Goal: Communication & Community: Participate in discussion

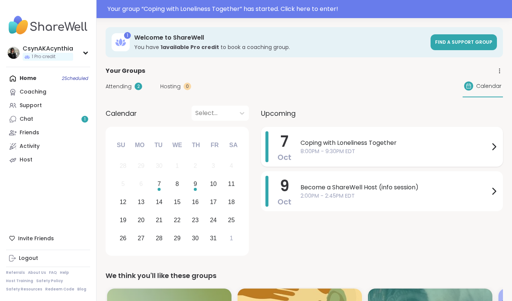
click at [331, 148] on span "8:00PM - 9:30PM EDT" at bounding box center [394, 151] width 189 height 8
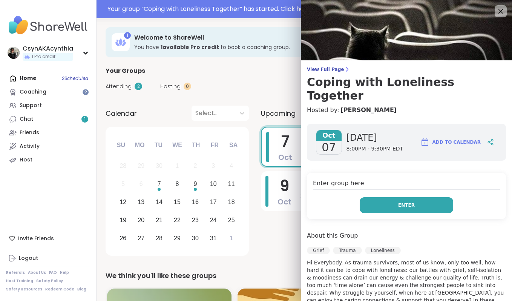
click at [403, 202] on span "Enter" at bounding box center [406, 205] width 17 height 7
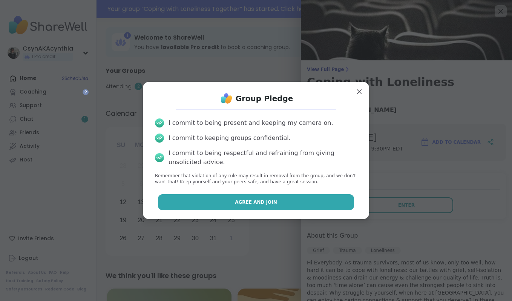
click at [304, 203] on button "Agree and Join" at bounding box center [256, 202] width 196 height 16
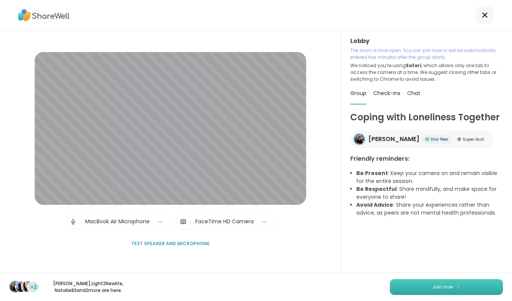
click at [439, 289] on span "Join now" at bounding box center [442, 286] width 21 height 7
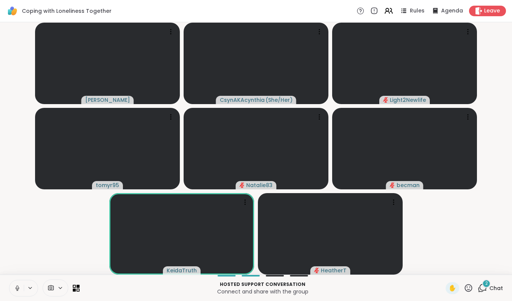
click at [17, 289] on icon at bounding box center [17, 288] width 7 height 7
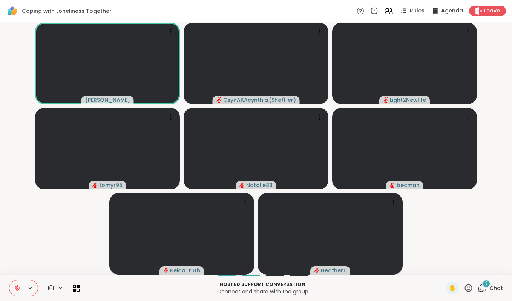
click at [486, 288] on icon at bounding box center [482, 287] width 9 height 9
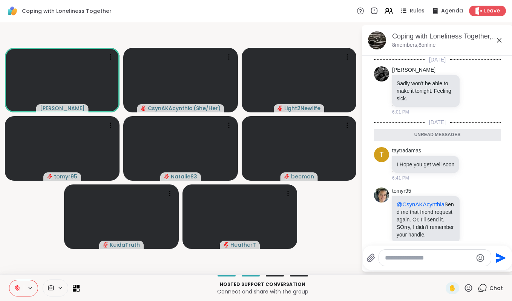
scroll to position [68, 0]
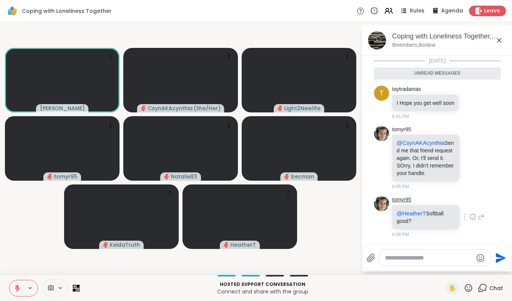
click at [402, 202] on link "tomyr95" at bounding box center [401, 200] width 19 height 8
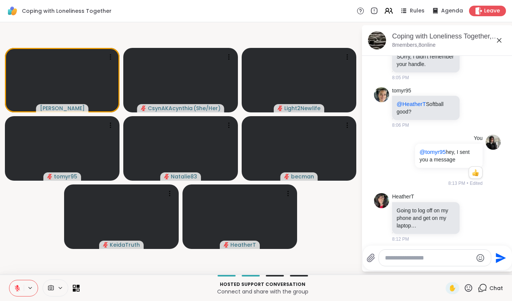
scroll to position [211, 0]
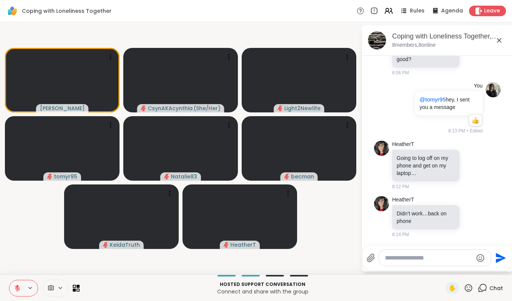
click at [417, 260] on textarea "Type your message" at bounding box center [429, 258] width 88 height 8
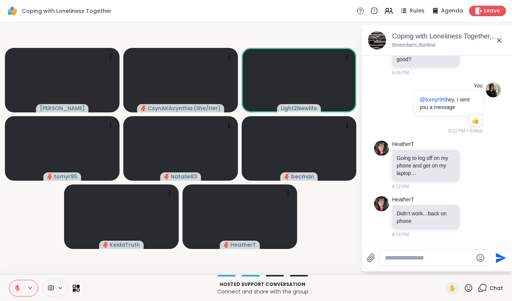
click at [468, 288] on icon at bounding box center [468, 287] width 9 height 9
click at [442, 266] on span "❤️" at bounding box center [446, 267] width 8 height 9
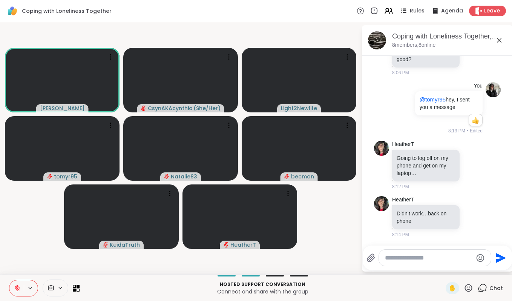
click at [470, 288] on icon at bounding box center [468, 287] width 9 height 9
click at [442, 270] on span "❤️" at bounding box center [446, 267] width 8 height 9
click at [390, 255] on textarea "Type your message" at bounding box center [429, 258] width 88 height 8
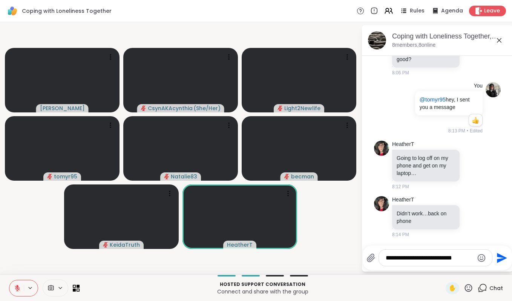
type textarea "**********"
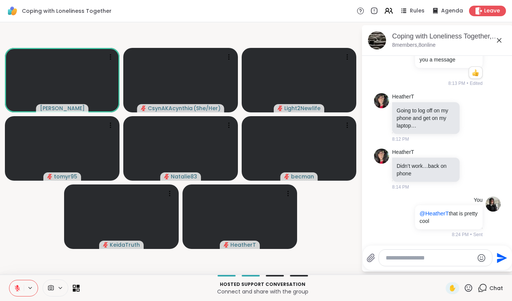
click at [17, 288] on icon at bounding box center [17, 287] width 5 height 5
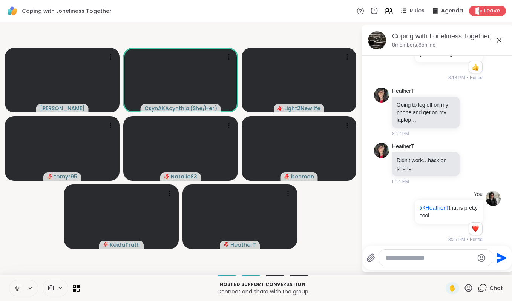
scroll to position [269, 0]
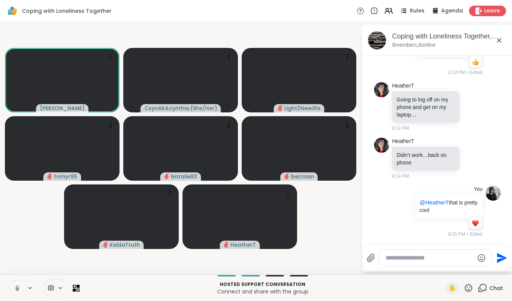
click at [407, 255] on textarea "Type your message" at bounding box center [430, 258] width 88 height 8
type textarea "*"
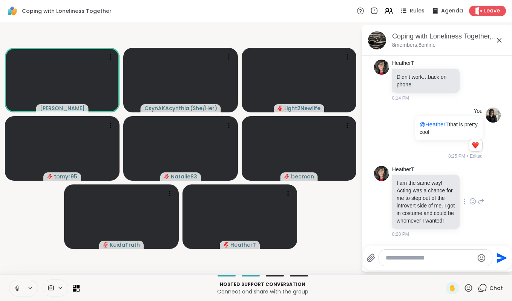
click at [474, 197] on icon at bounding box center [472, 201] width 7 height 8
click at [416, 185] on button "Select Reaction: Heart" at bounding box center [412, 189] width 15 height 15
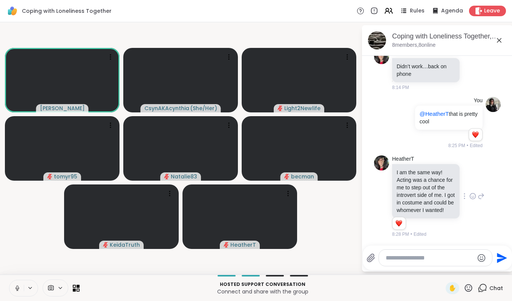
scroll to position [364, 0]
click at [396, 257] on textarea "Type your message" at bounding box center [430, 258] width 88 height 8
type textarea "*"
type textarea "**********"
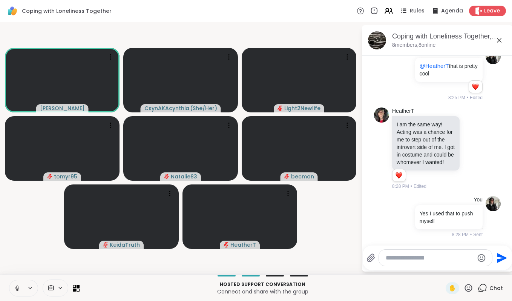
click at [15, 289] on icon at bounding box center [17, 288] width 7 height 7
click at [387, 260] on textarea "Type your message" at bounding box center [430, 258] width 88 height 8
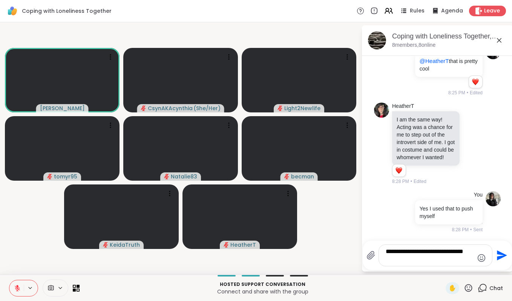
type textarea "**********"
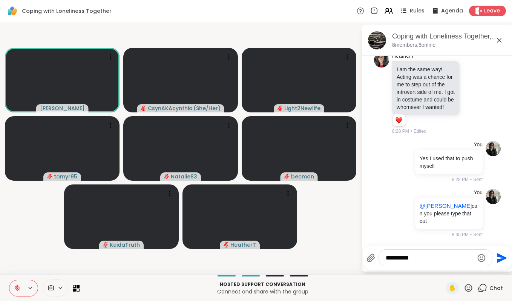
type textarea "**********"
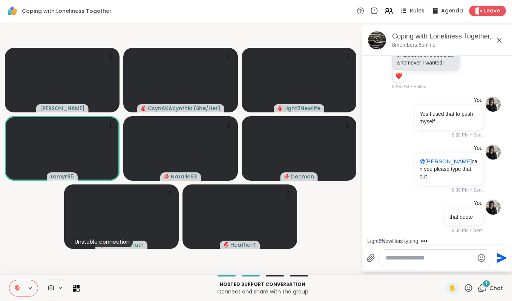
scroll to position [582, 0]
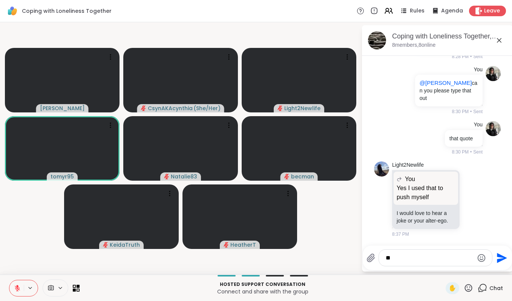
type textarea "*"
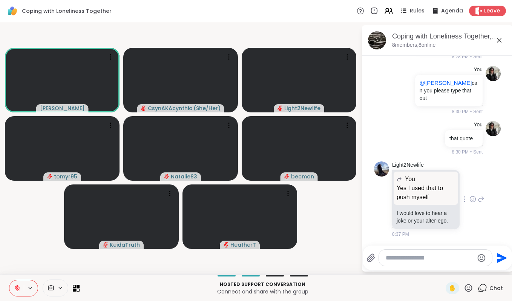
click at [479, 200] on icon at bounding box center [481, 198] width 7 height 9
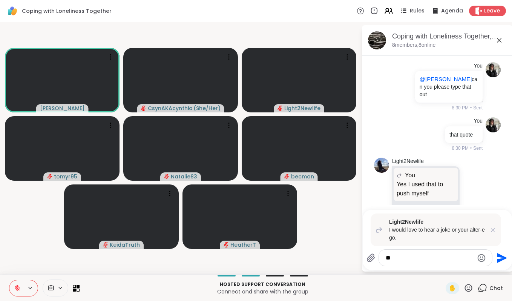
type textarea "*"
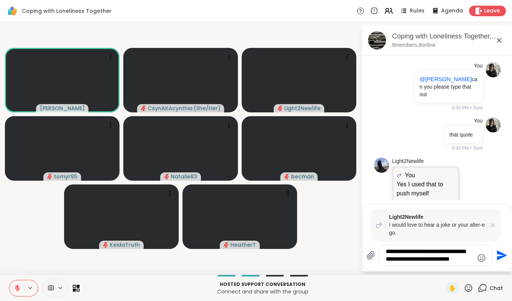
type textarea "**********"
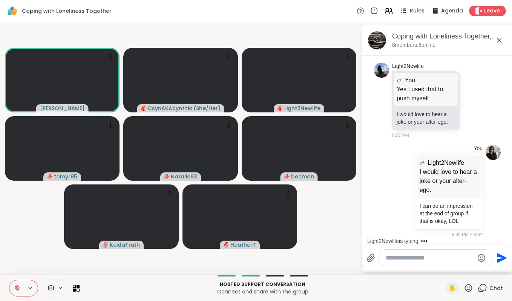
scroll to position [764, 0]
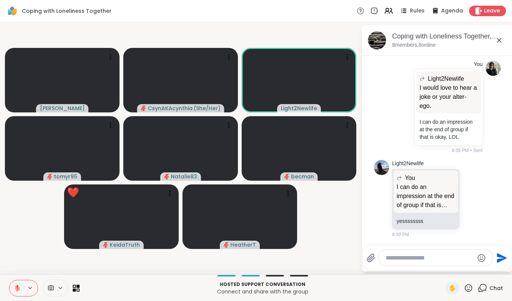
click at [468, 288] on icon at bounding box center [468, 287] width 9 height 9
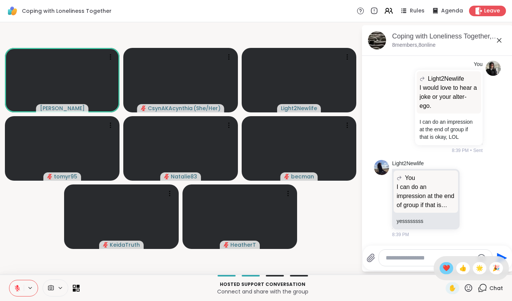
click at [443, 266] on span "❤️" at bounding box center [446, 267] width 8 height 9
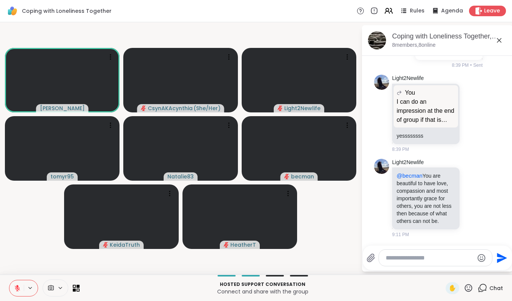
scroll to position [860, 0]
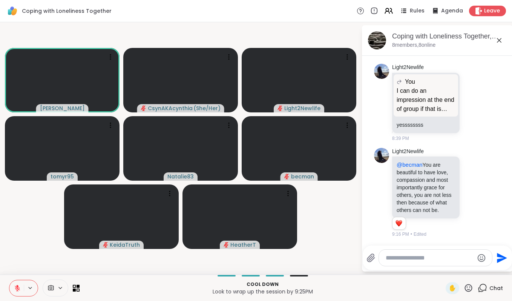
click at [16, 289] on icon at bounding box center [17, 288] width 7 height 7
click at [450, 288] on span "✋" at bounding box center [453, 287] width 8 height 9
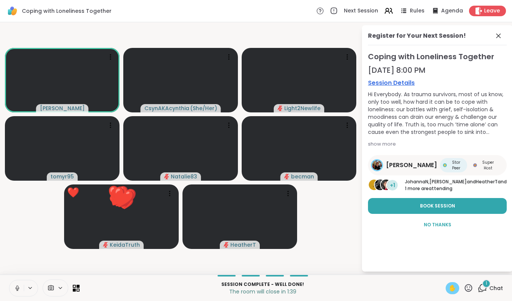
click at [447, 286] on div "✋" at bounding box center [452, 288] width 14 height 12
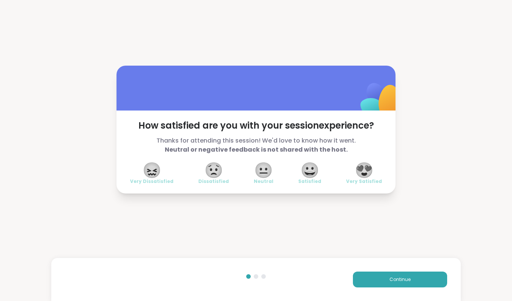
click at [369, 171] on span "😍" at bounding box center [364, 170] width 19 height 14
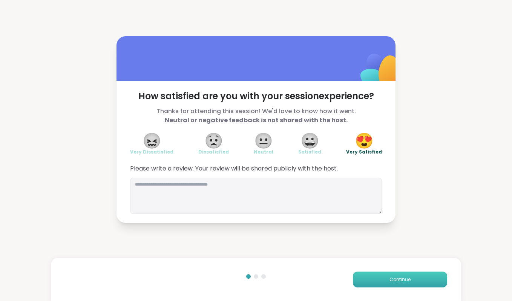
click at [407, 286] on button "Continue" at bounding box center [400, 279] width 94 height 16
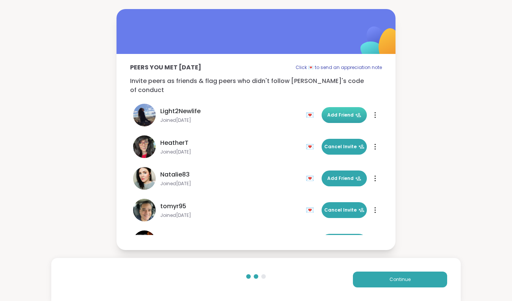
click at [345, 112] on span "Add Friend" at bounding box center [344, 115] width 34 height 7
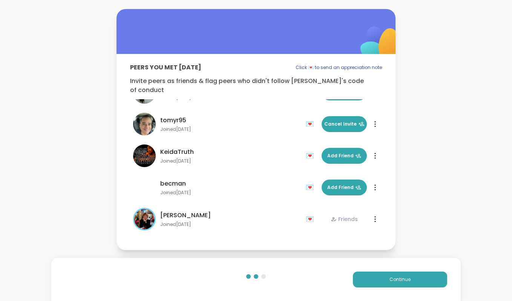
scroll to position [86, 0]
click at [346, 184] on span "Add Friend" at bounding box center [344, 187] width 34 height 7
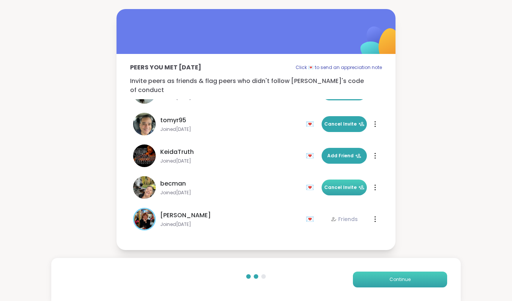
click at [412, 280] on button "Continue" at bounding box center [400, 279] width 94 height 16
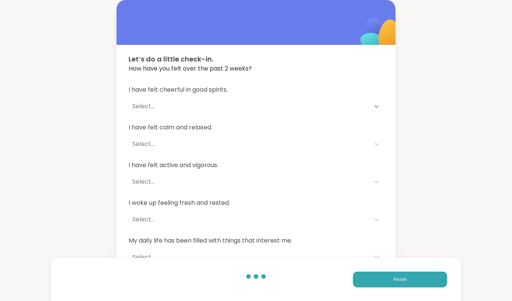
click at [375, 105] on icon at bounding box center [377, 107] width 8 height 8
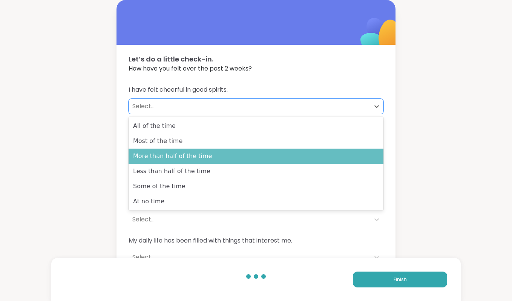
click at [336, 160] on div "More than half of the time" at bounding box center [256, 155] width 255 height 15
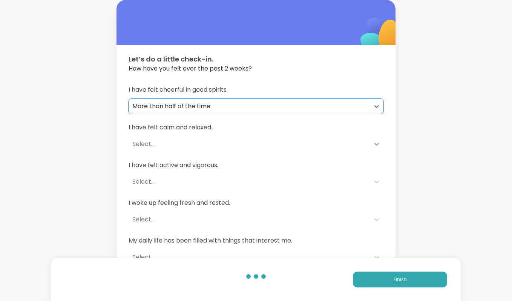
click at [375, 144] on icon at bounding box center [377, 144] width 8 height 8
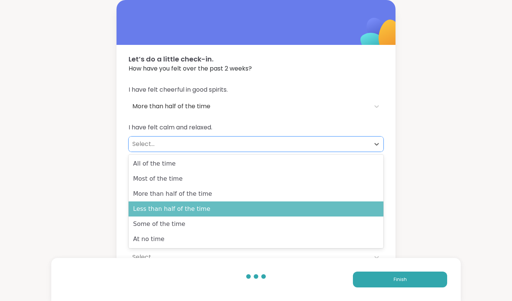
click at [335, 202] on div "Less than half of the time" at bounding box center [256, 208] width 255 height 15
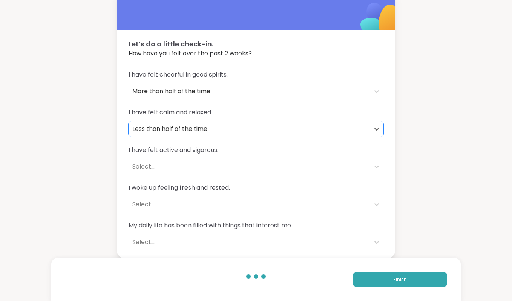
scroll to position [15, 0]
click at [374, 166] on icon at bounding box center [377, 167] width 8 height 8
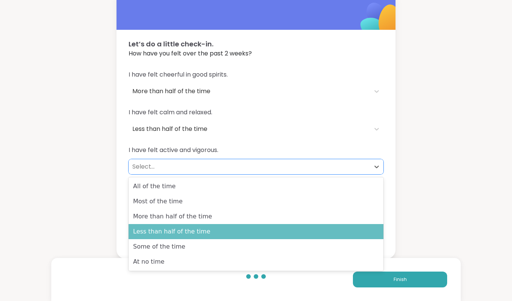
click at [331, 226] on div "Less than half of the time" at bounding box center [256, 231] width 255 height 15
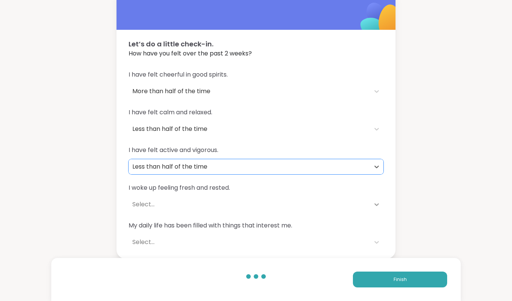
click at [378, 202] on icon at bounding box center [377, 205] width 8 height 8
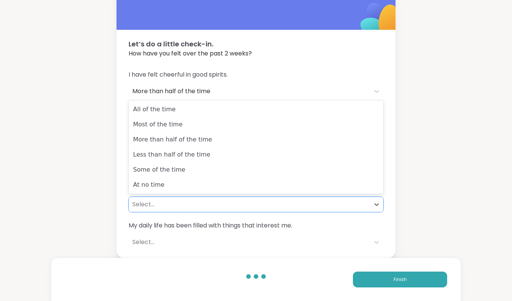
click at [416, 106] on div "Let’s do a little check-in. How have you felt over the past 2 weeks? I have fel…" at bounding box center [256, 122] width 512 height 274
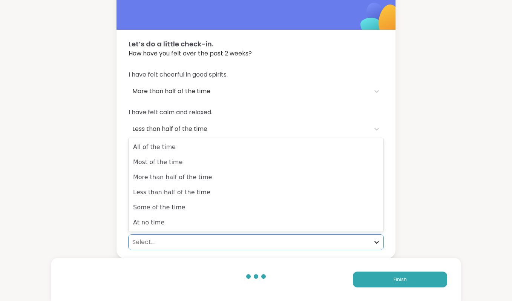
click at [376, 239] on icon at bounding box center [377, 242] width 8 height 8
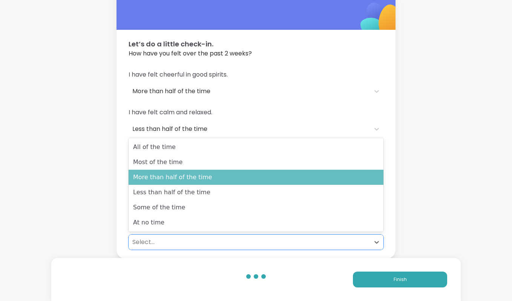
click at [376, 173] on div "More than half of the time" at bounding box center [256, 177] width 255 height 15
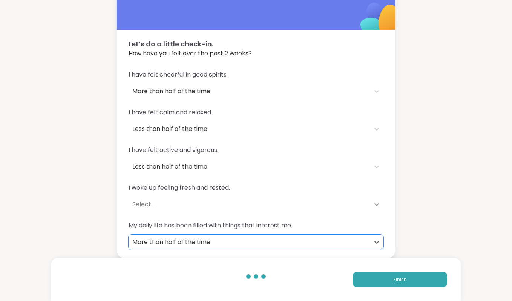
click at [376, 205] on icon at bounding box center [376, 204] width 5 height 3
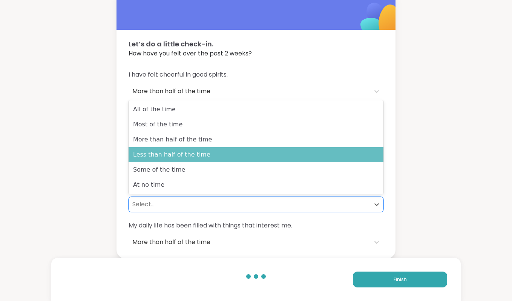
click at [347, 152] on div "Less than half of the time" at bounding box center [256, 154] width 255 height 15
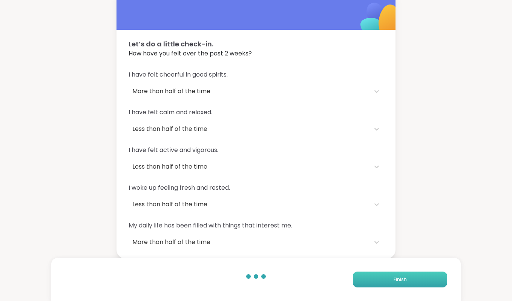
click at [369, 279] on button "Finish" at bounding box center [400, 279] width 94 height 16
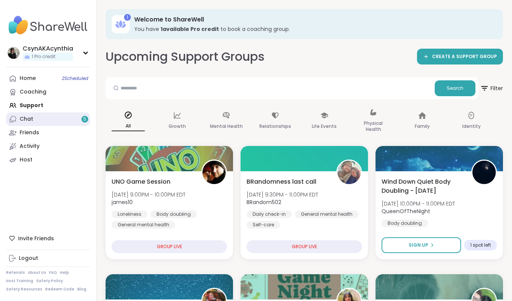
click at [35, 122] on link "Chat 5" at bounding box center [48, 119] width 84 height 14
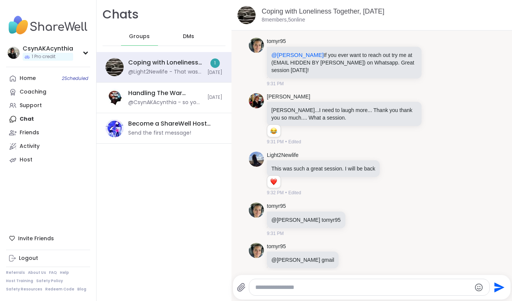
scroll to position [955, 0]
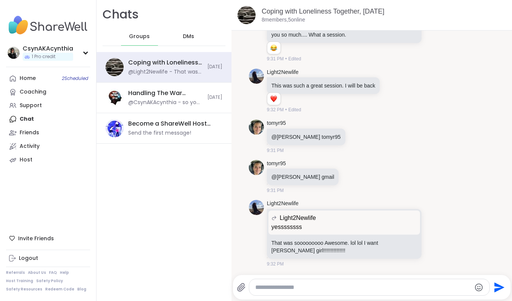
click at [349, 285] on textarea "Type your message" at bounding box center [363, 287] width 216 height 8
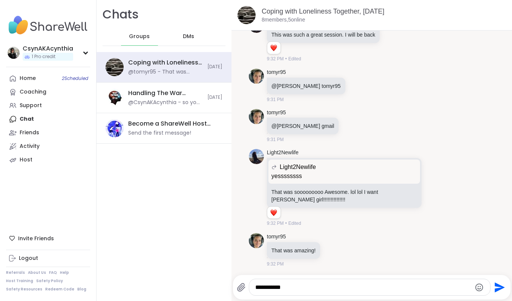
scroll to position [1016, 0]
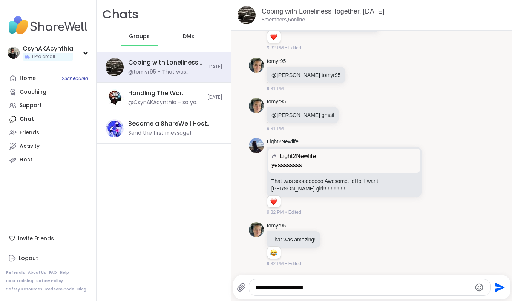
type textarea "**********"
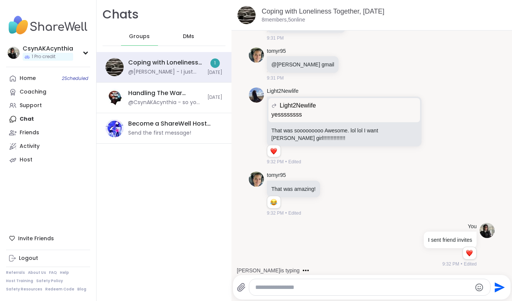
scroll to position [1132, 0]
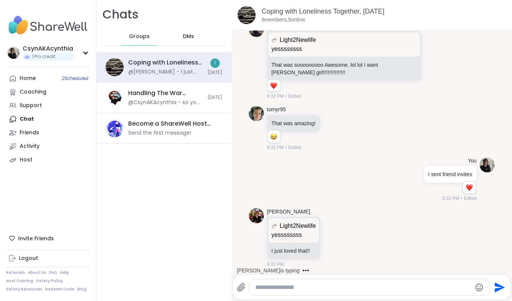
click at [191, 33] on span "DMs" at bounding box center [188, 37] width 11 height 8
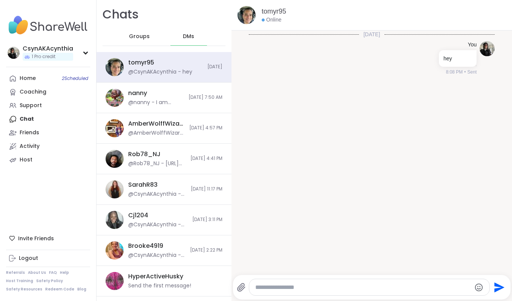
click at [144, 36] on span "Groups" at bounding box center [139, 37] width 21 height 8
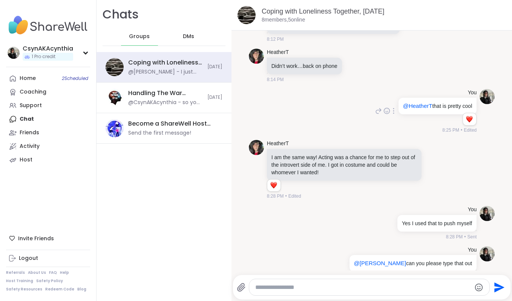
scroll to position [256, 0]
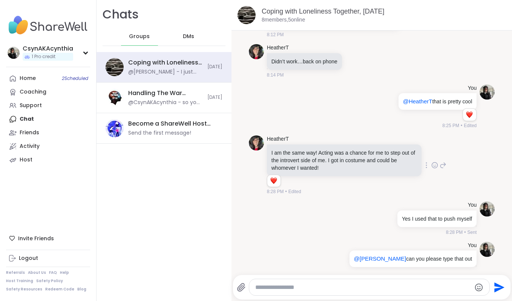
click at [425, 163] on div at bounding box center [426, 165] width 7 height 9
click at [435, 161] on icon at bounding box center [434, 165] width 7 height 8
click at [278, 137] on link "HeatherT" at bounding box center [278, 139] width 22 height 8
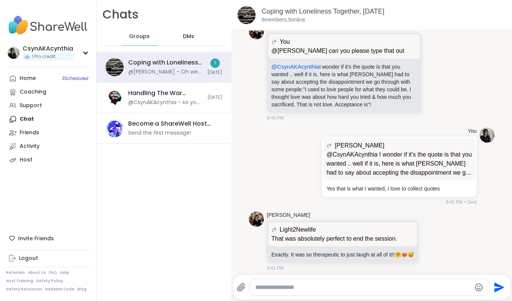
scroll to position [2220, 0]
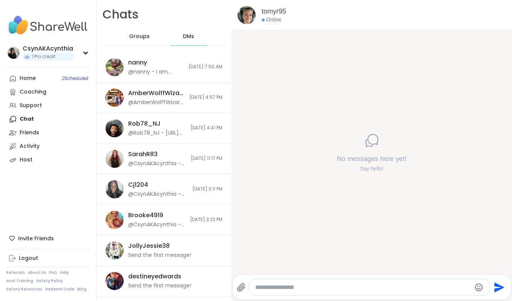
click at [344, 291] on textarea "Type your message" at bounding box center [363, 287] width 216 height 8
type textarea "***"
click at [189, 40] on div "DMs" at bounding box center [188, 37] width 37 height 18
click at [188, 35] on span "DMs" at bounding box center [188, 37] width 11 height 8
click at [140, 39] on span "Groups" at bounding box center [139, 37] width 21 height 8
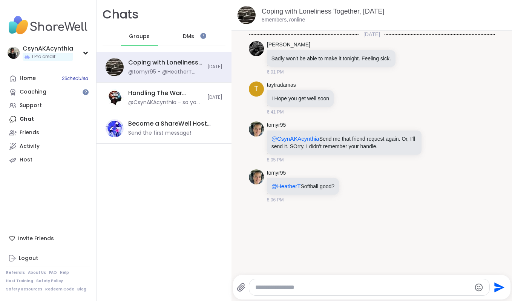
click at [292, 288] on textarea "Type your message" at bounding box center [363, 287] width 216 height 8
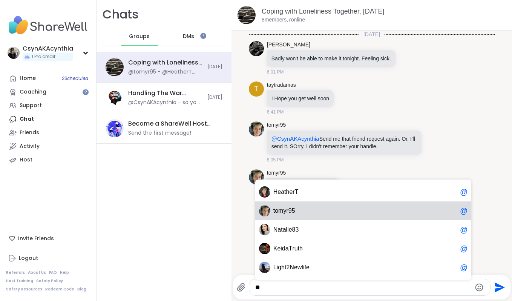
click at [309, 216] on div "t omyr95 @" at bounding box center [363, 210] width 216 height 19
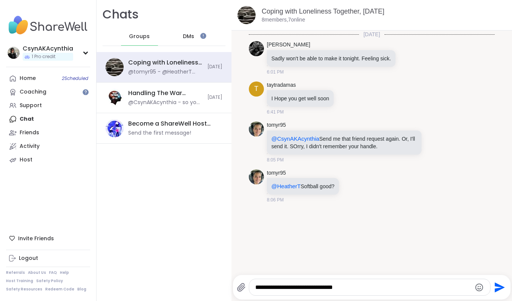
type textarea "**********"
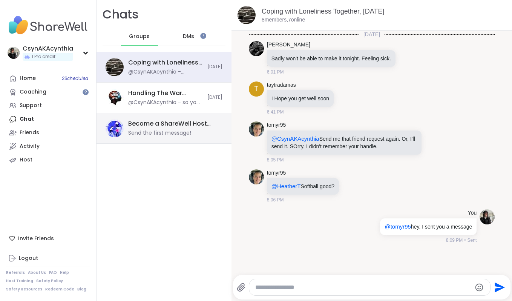
click at [153, 136] on div "Send the first message!" at bounding box center [159, 133] width 63 height 8
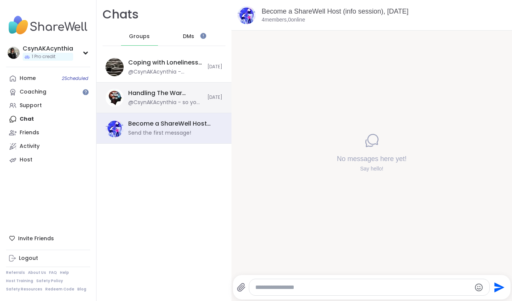
click at [150, 101] on div "@CsynAKAcynthia - so you are doing it to please her?" at bounding box center [165, 103] width 75 height 8
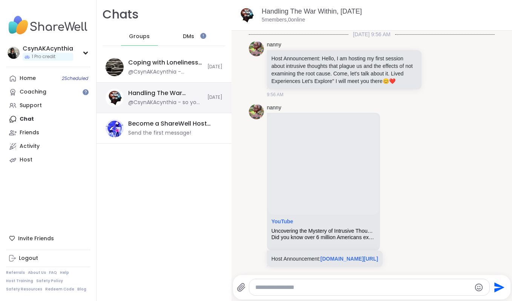
scroll to position [784, 0]
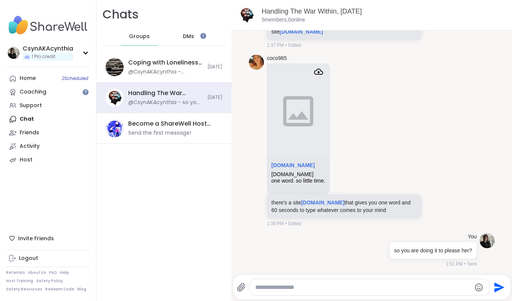
click at [193, 39] on span "DMs" at bounding box center [188, 37] width 11 height 8
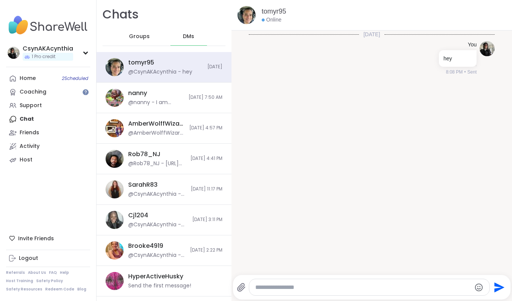
click at [137, 37] on span "Groups" at bounding box center [139, 37] width 21 height 8
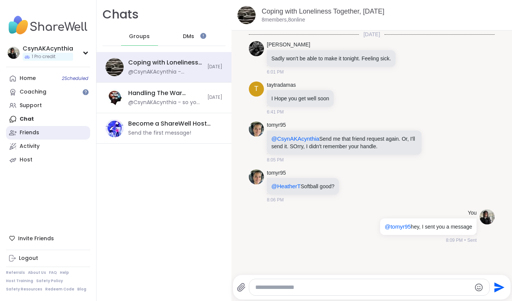
click at [37, 131] on div "Friends" at bounding box center [30, 133] width 20 height 8
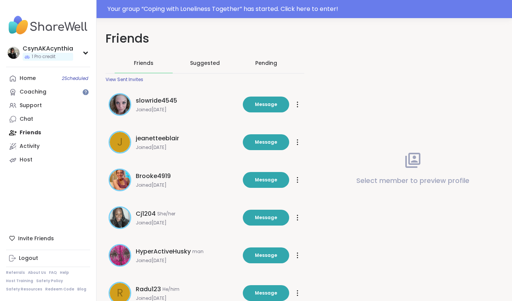
click at [264, 63] on div "Pending" at bounding box center [266, 63] width 22 height 8
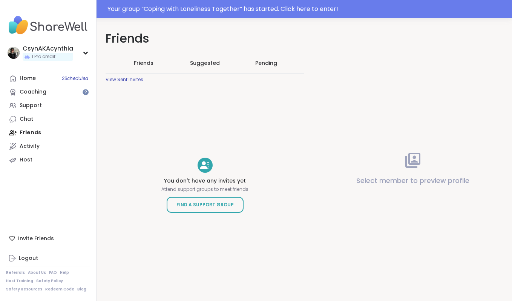
click at [135, 80] on div "View Sent Invites" at bounding box center [125, 80] width 38 height 6
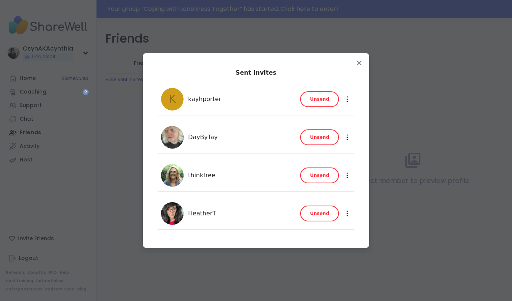
click at [326, 137] on span "Unsend" at bounding box center [319, 137] width 19 height 7
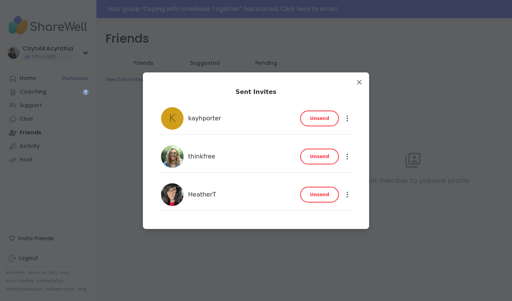
click at [320, 124] on button "Unsend" at bounding box center [319, 118] width 39 height 16
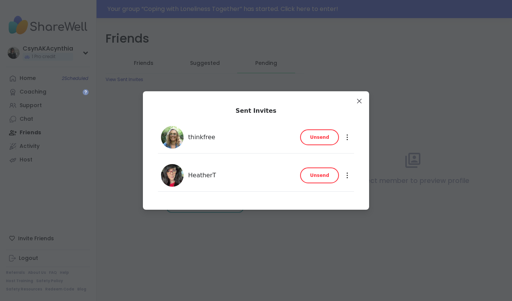
click at [323, 172] on span "Unsend" at bounding box center [319, 175] width 19 height 7
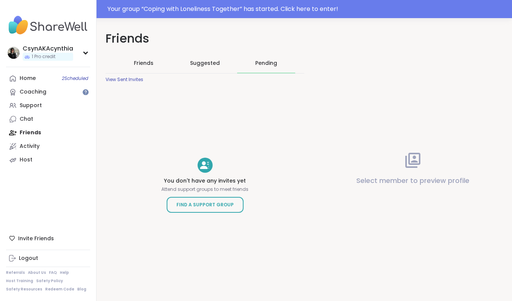
click at [213, 67] on div "Suggested" at bounding box center [205, 63] width 58 height 20
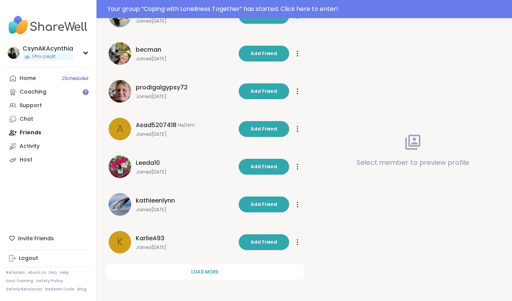
scroll to position [201, 0]
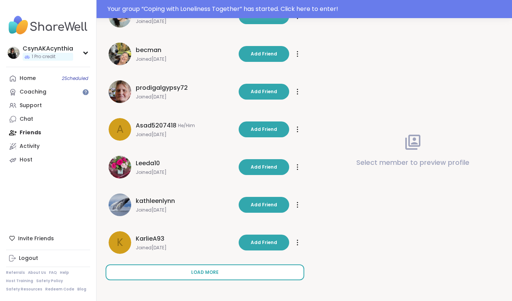
click at [234, 276] on button "Load more" at bounding box center [205, 272] width 199 height 16
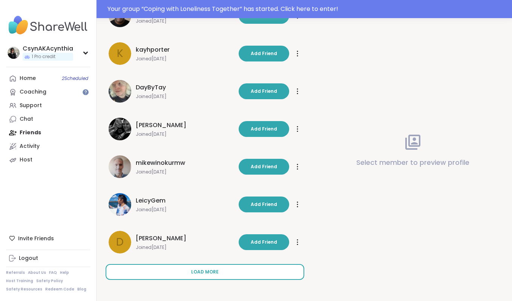
scroll to position [578, 0]
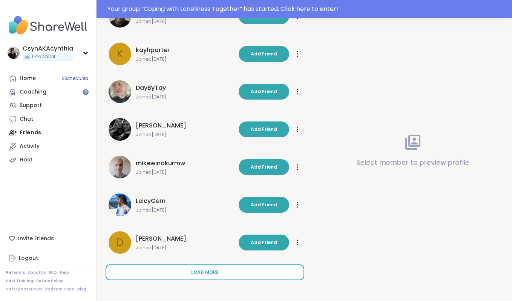
click at [234, 276] on button "Load more" at bounding box center [205, 272] width 199 height 16
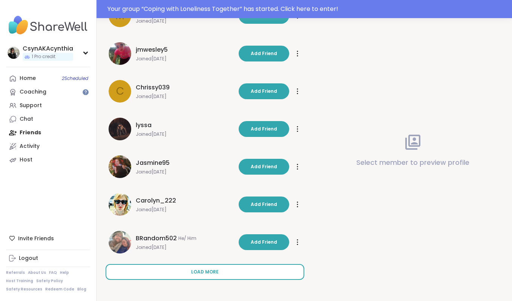
scroll to position [955, 0]
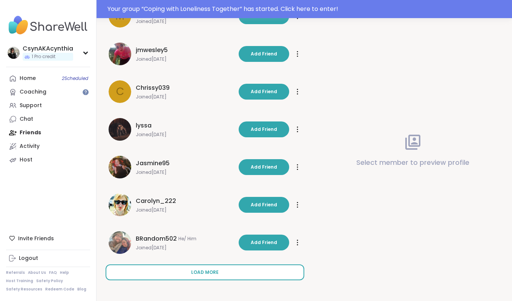
click at [234, 276] on button "Load more" at bounding box center [205, 272] width 199 height 16
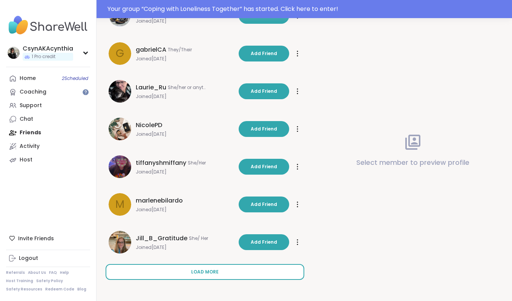
scroll to position [1332, 0]
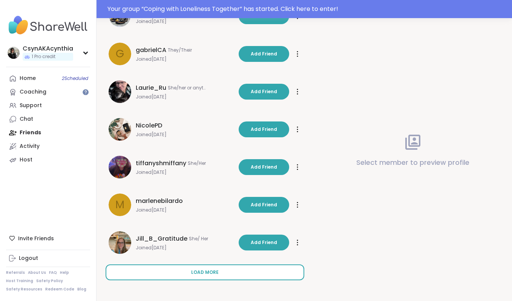
click at [234, 276] on button "Load more" at bounding box center [205, 272] width 199 height 16
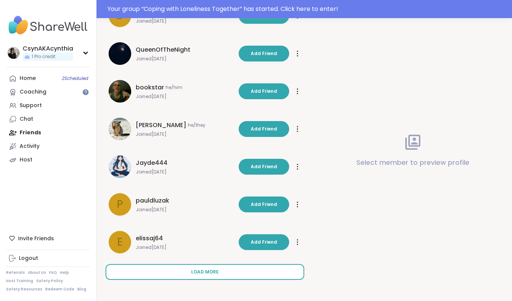
scroll to position [1709, 0]
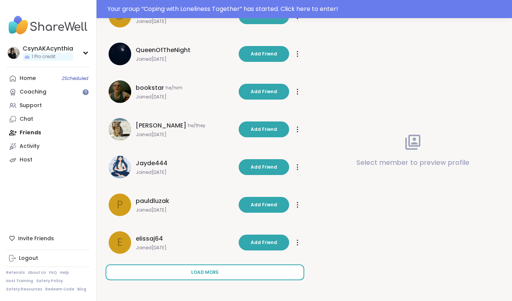
click at [233, 273] on button "Load more" at bounding box center [205, 272] width 199 height 16
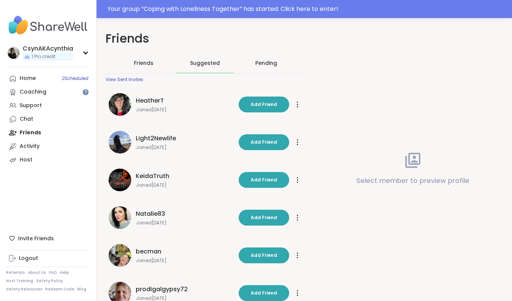
scroll to position [0, 0]
click at [31, 81] on div "Home 2 Scheduled" at bounding box center [28, 79] width 16 height 8
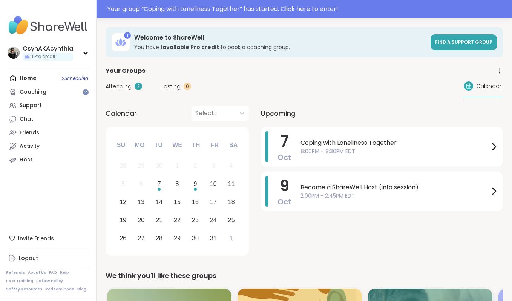
click at [27, 78] on div "Home 2 Scheduled Coaching Support Chat Friends Activity Host" at bounding box center [48, 119] width 84 height 95
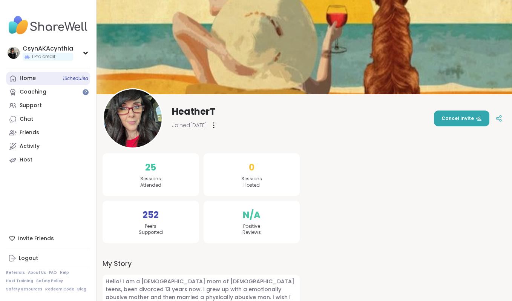
click at [31, 77] on div "Home 1 Scheduled" at bounding box center [28, 79] width 16 height 8
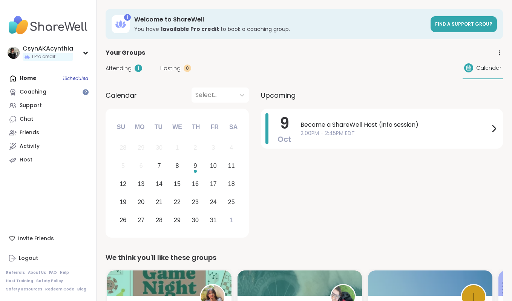
click at [119, 68] on span "Attending" at bounding box center [119, 68] width 26 height 8
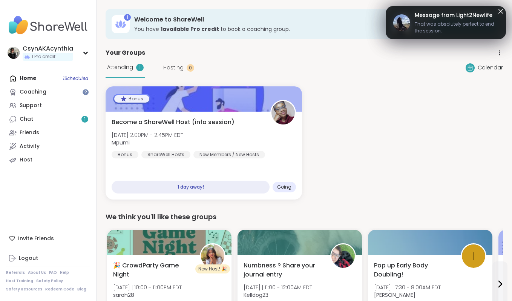
click at [430, 25] on span "That was absolutely perfect to end the session." at bounding box center [457, 28] width 84 height 14
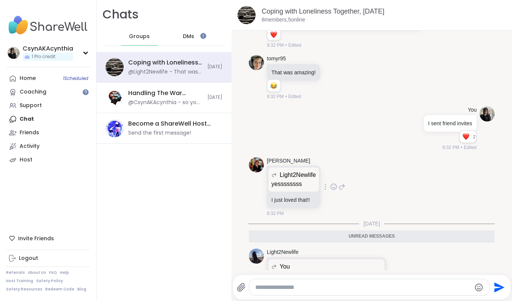
scroll to position [1215, 0]
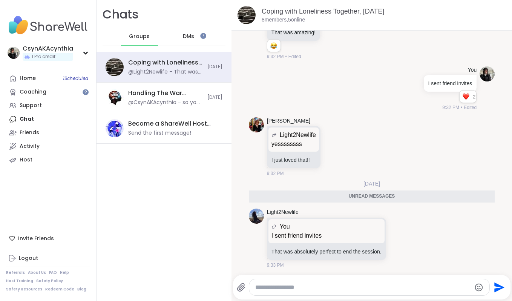
click at [316, 288] on textarea "Type your message" at bounding box center [363, 287] width 216 height 8
type textarea "***"
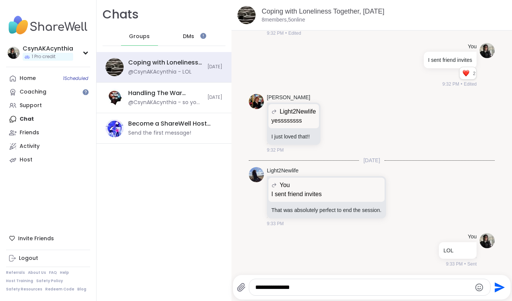
type textarea "**********"
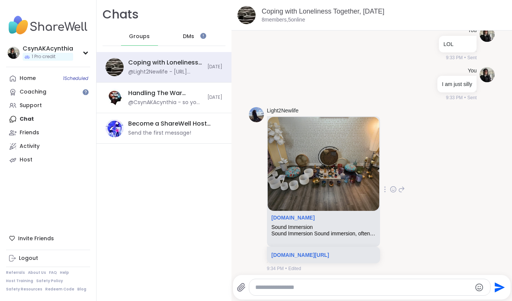
scroll to position [1444, 0]
click at [287, 286] on textarea "Type your message" at bounding box center [363, 287] width 216 height 8
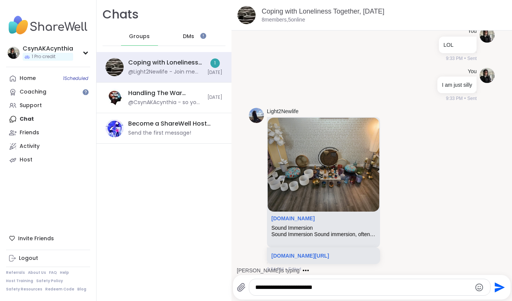
scroll to position [1502, 0]
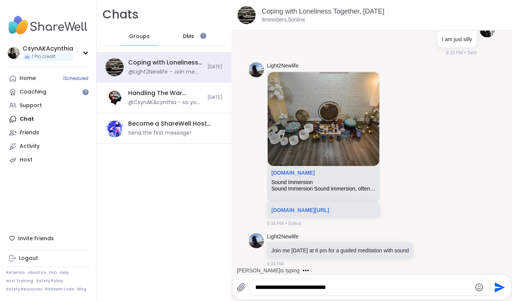
type textarea "**********"
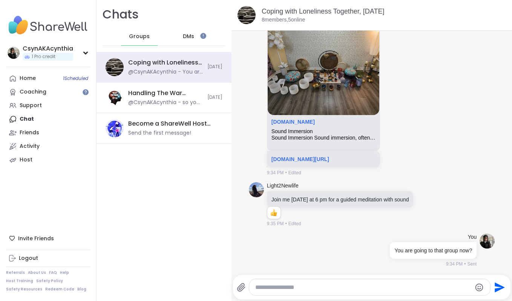
scroll to position [1626, 0]
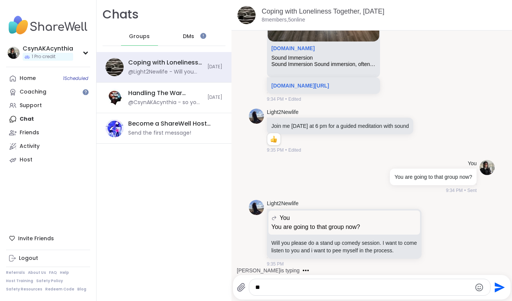
type textarea "*"
click at [442, 235] on icon at bounding box center [442, 232] width 7 height 9
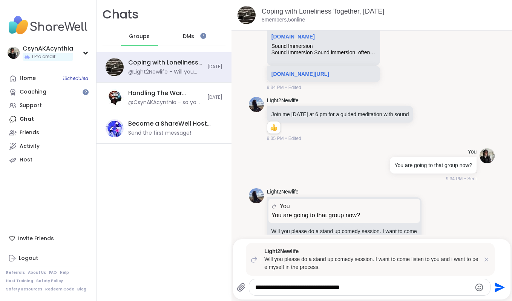
type textarea "**********"
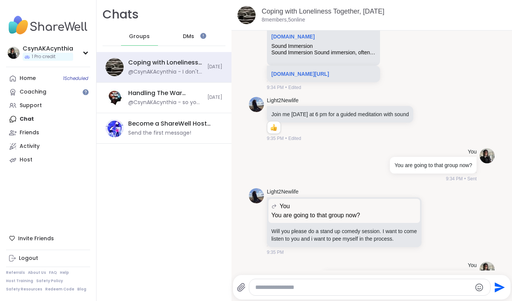
scroll to position [1710, 0]
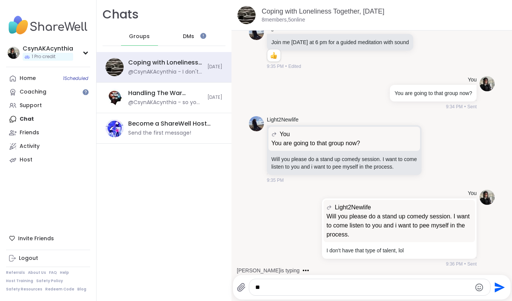
type textarea "*"
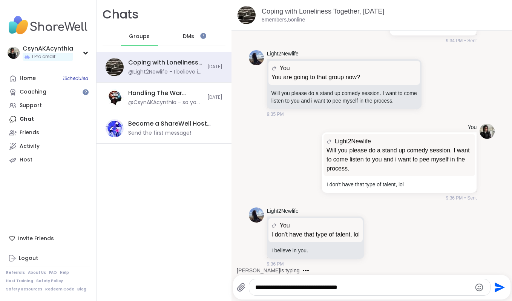
type textarea "**********"
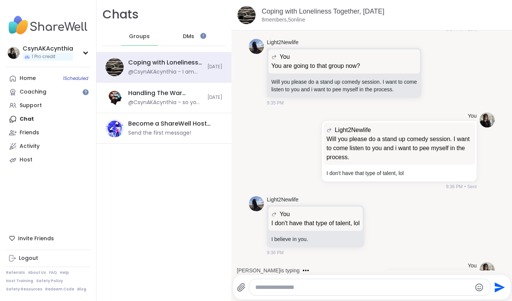
scroll to position [1815, 0]
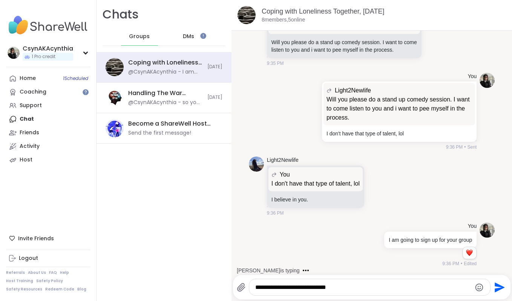
type textarea "**********"
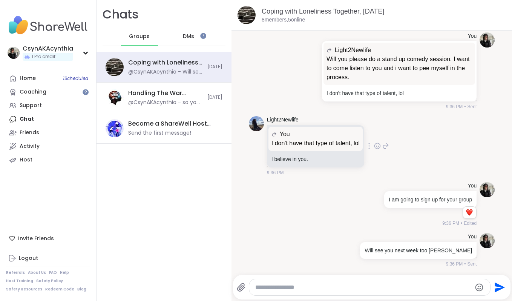
click at [276, 122] on link "Light2Newlife" at bounding box center [283, 120] width 32 height 8
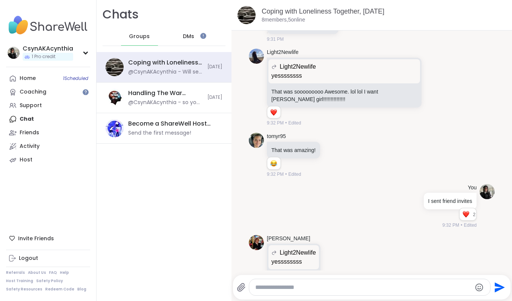
scroll to position [1098, 0]
click at [272, 239] on link "[PERSON_NAME]" at bounding box center [288, 239] width 43 height 8
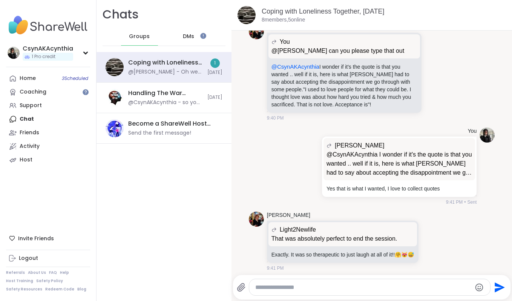
scroll to position [2220, 0]
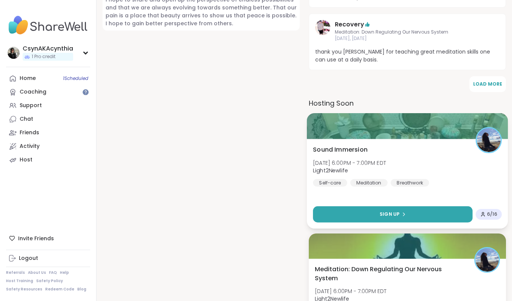
click at [403, 214] on button "Sign Up" at bounding box center [392, 214] width 159 height 16
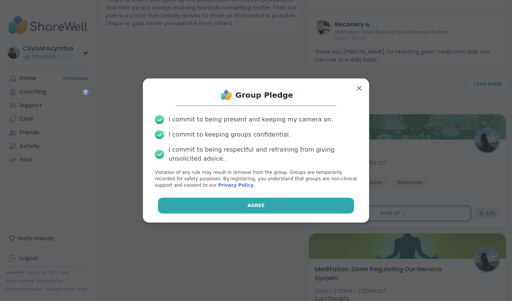
click at [309, 210] on button "Agree" at bounding box center [256, 205] width 196 height 16
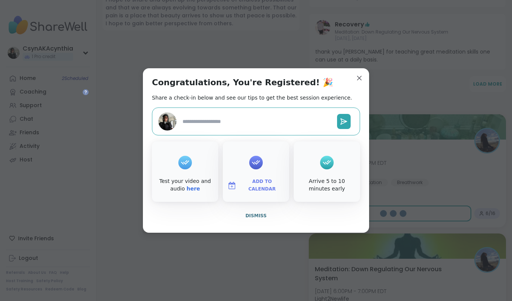
type textarea "*"
click at [259, 184] on span "Add to Calendar" at bounding box center [261, 185] width 45 height 15
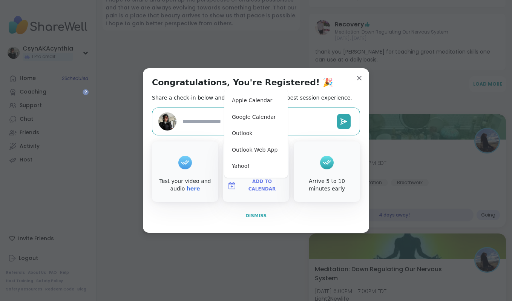
click at [256, 213] on span "Dismiss" at bounding box center [255, 215] width 21 height 5
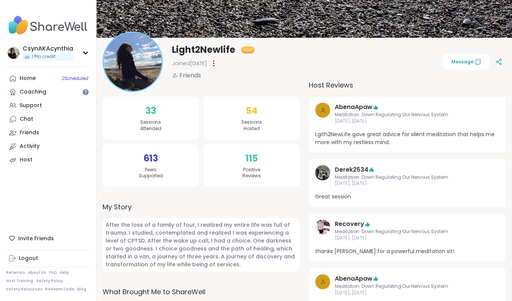
scroll to position [51, 0]
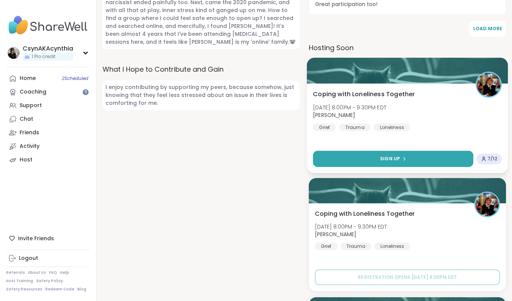
click at [390, 151] on button "Sign Up" at bounding box center [393, 158] width 160 height 16
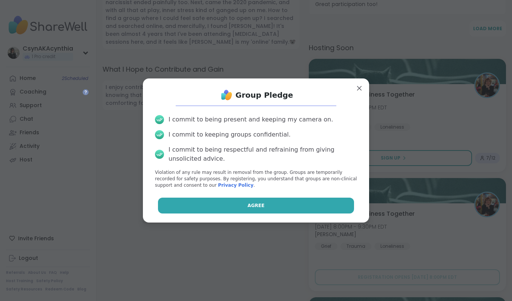
click at [310, 208] on button "Agree" at bounding box center [256, 205] width 196 height 16
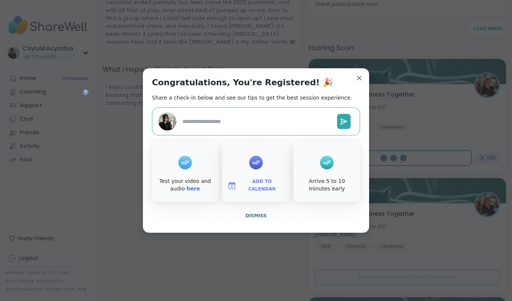
type textarea "*"
click at [259, 186] on span "Add to Calendar" at bounding box center [261, 185] width 45 height 15
click at [248, 100] on button "Apple Calendar" at bounding box center [255, 100] width 57 height 17
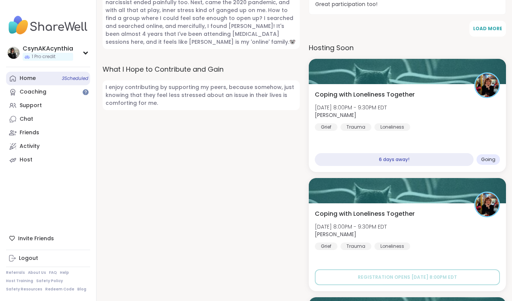
click at [32, 80] on div "Home 3 Scheduled" at bounding box center [28, 79] width 16 height 8
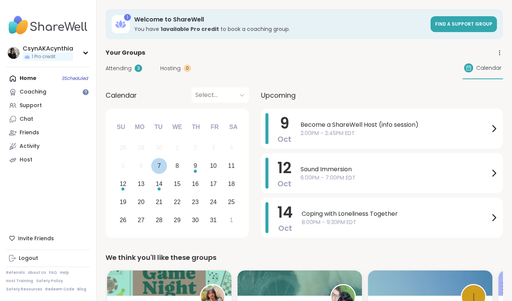
click at [161, 165] on div "7" at bounding box center [159, 166] width 3 height 10
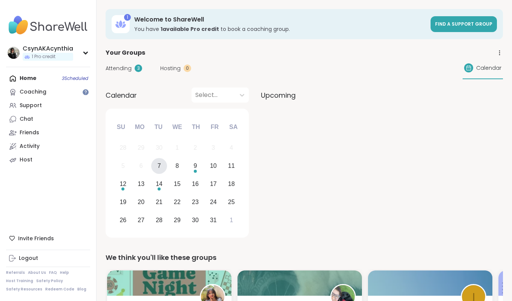
click at [29, 80] on div "Home 3 Scheduled Coaching Support Chat Friends Activity Host" at bounding box center [48, 119] width 84 height 95
click at [27, 78] on div "Home 3 Scheduled Coaching Support Chat Friends Activity Host" at bounding box center [48, 119] width 84 height 95
click at [27, 118] on div "Chat" at bounding box center [27, 119] width 14 height 8
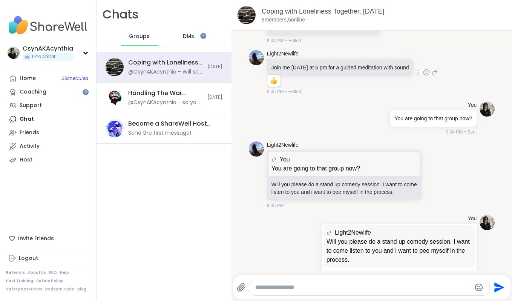
scroll to position [1651, 0]
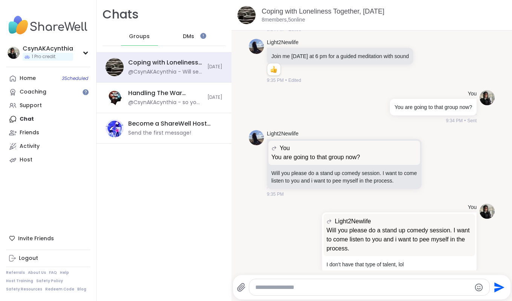
click at [189, 34] on span "DMs" at bounding box center [188, 37] width 11 height 8
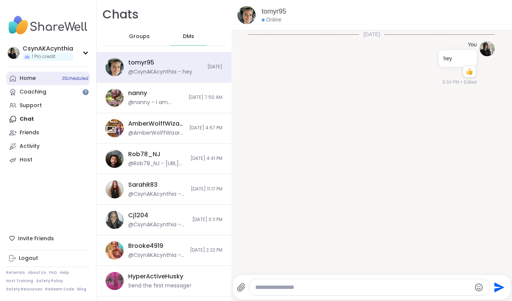
click at [30, 79] on div "Home 3 Scheduled" at bounding box center [28, 79] width 16 height 8
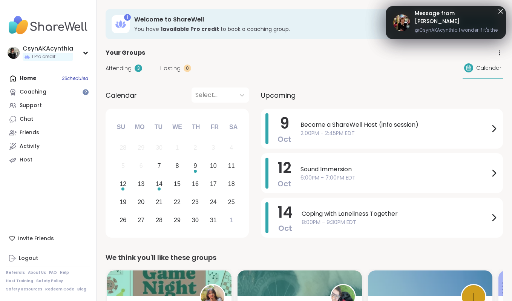
click at [447, 27] on span "@CsynAKAcynthia I wonder if it's the quote is that you wanted .. well if it is,…" at bounding box center [457, 31] width 84 height 9
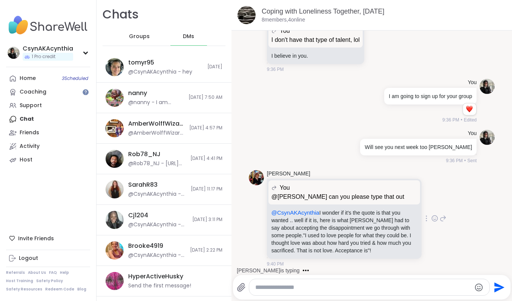
drag, startPoint x: 352, startPoint y: 220, endPoint x: 404, endPoint y: 250, distance: 60.6
click at [404, 250] on p "@CsynAKAcynthia I wonder if it's the quote is that you wanted .. well if it is,…" at bounding box center [343, 231] width 145 height 45
copy p "Michael Learned had to say about accepting the disappointment we go through wit…"
click at [364, 287] on textarea "Type your message" at bounding box center [363, 287] width 216 height 8
click at [426, 217] on icon at bounding box center [427, 218] width 2 height 6
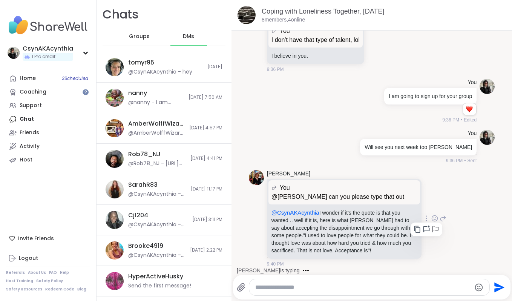
click at [443, 216] on icon at bounding box center [442, 218] width 7 height 9
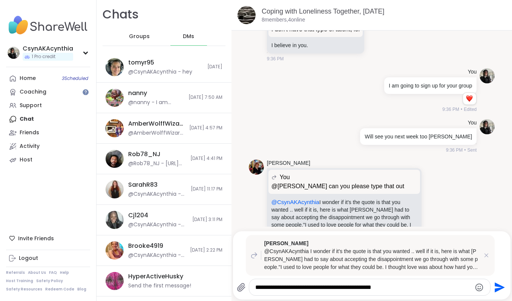
type textarea "**********"
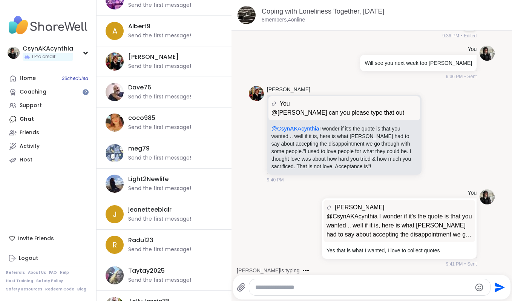
scroll to position [342, 0]
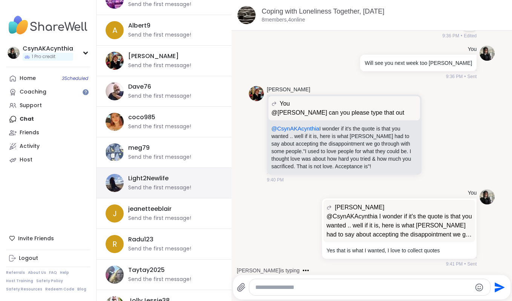
click at [172, 178] on div "Light2Newlife Send the first message!" at bounding box center [173, 182] width 90 height 17
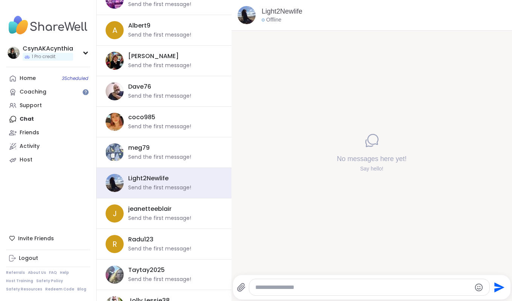
click at [302, 285] on textarea "Type your message" at bounding box center [363, 287] width 216 height 8
type textarea "***"
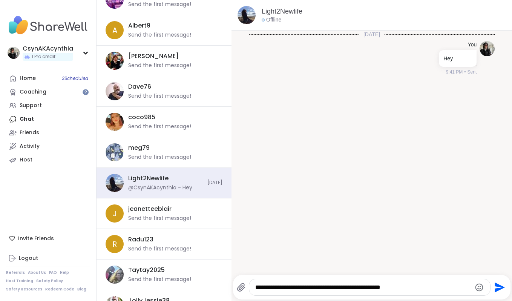
type textarea "**********"
click at [411, 288] on textarea "**********" at bounding box center [363, 287] width 216 height 8
click at [450, 290] on textarea "**********" at bounding box center [363, 287] width 216 height 8
click at [344, 288] on textarea "**********" at bounding box center [363, 287] width 216 height 8
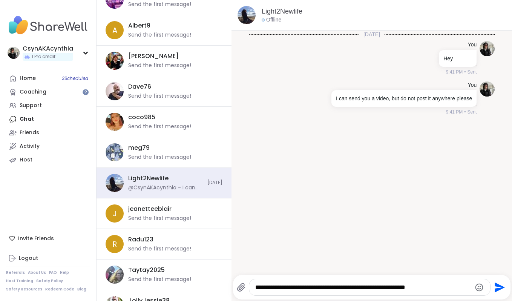
click at [344, 288] on textarea "**********" at bounding box center [363, 287] width 216 height 8
type textarea "**********"
click at [502, 286] on icon "Send" at bounding box center [499, 287] width 12 height 12
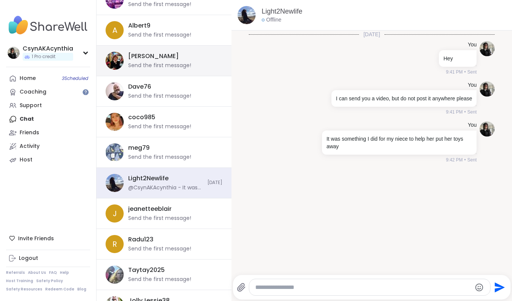
click at [175, 68] on div "Send the first message!" at bounding box center [159, 66] width 63 height 8
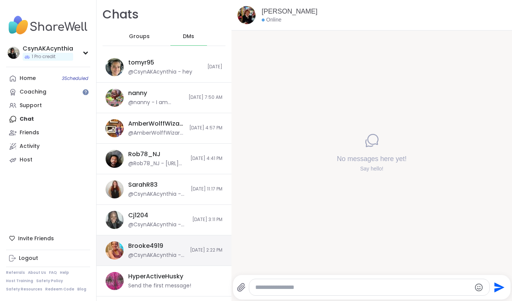
scroll to position [0, 0]
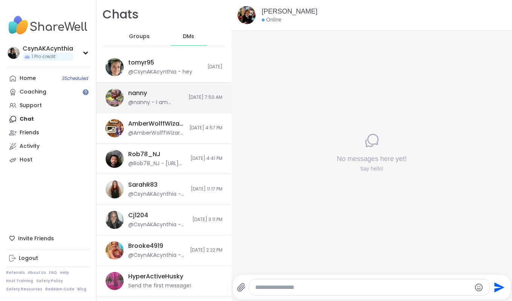
click at [165, 107] on div "nanny @nanny - I am experiencing feeling so much lighter by releasing thoughts …" at bounding box center [163, 98] width 135 height 31
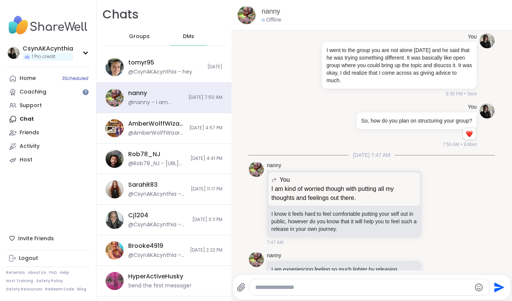
scroll to position [4381, 0]
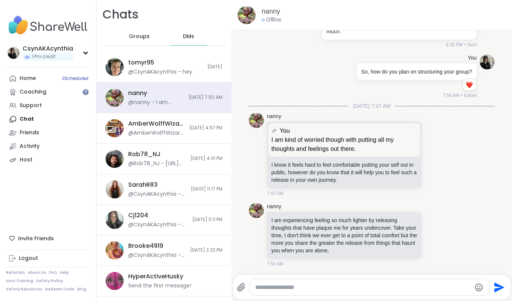
click at [358, 287] on textarea "Type your message" at bounding box center [363, 287] width 216 height 8
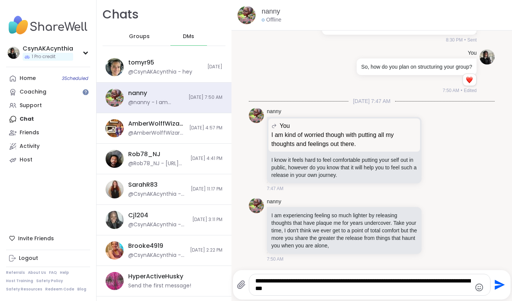
type textarea "**********"
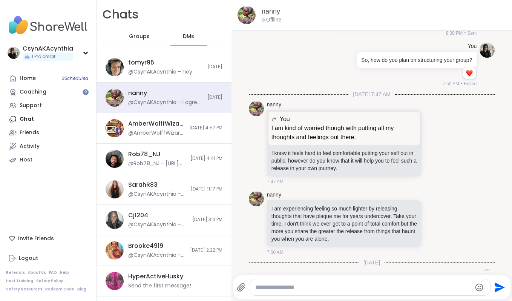
scroll to position [4436, 0]
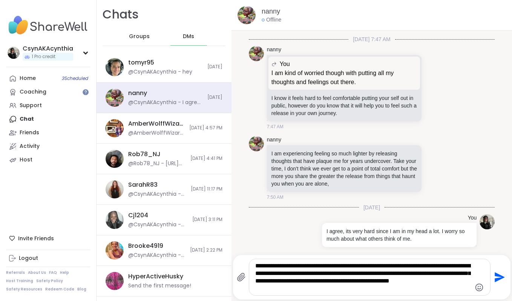
type textarea "**********"
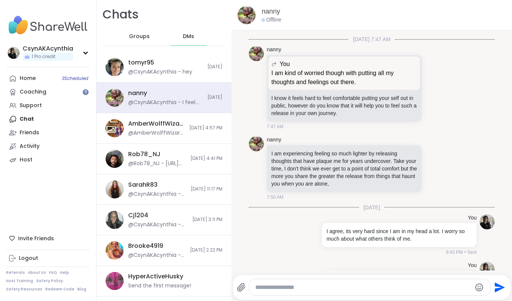
scroll to position [4506, 0]
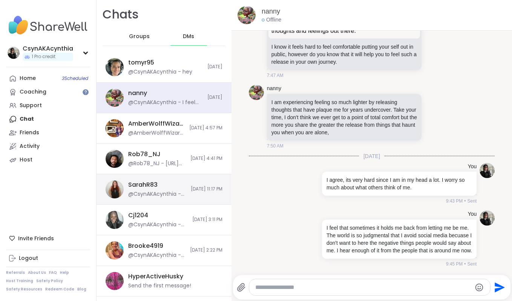
click at [182, 196] on div "SarahR83 @CsynAKAcynthia - Hey, are you no longer doing anymore groups? 9/27/20…" at bounding box center [163, 189] width 135 height 31
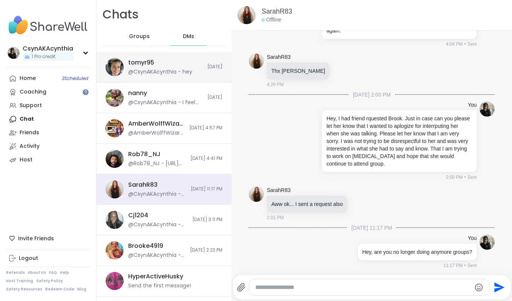
scroll to position [0, 0]
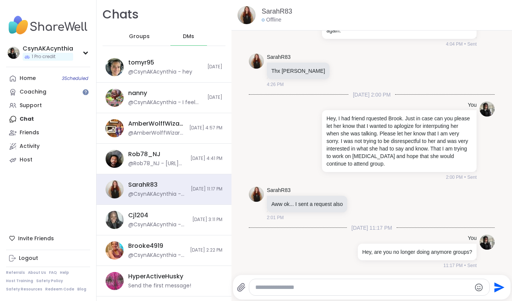
click at [141, 37] on span "Groups" at bounding box center [139, 37] width 21 height 8
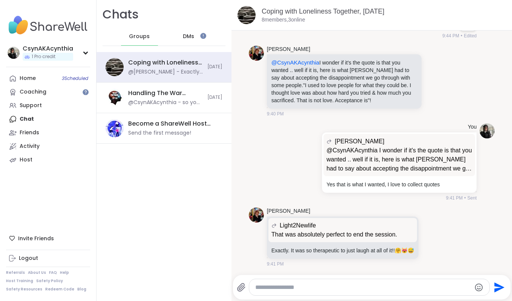
scroll to position [2143, 0]
